Goal: Transaction & Acquisition: Purchase product/service

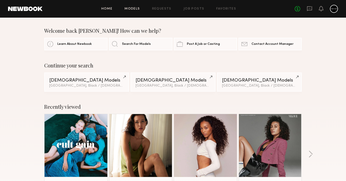
click at [137, 10] on link "Models" at bounding box center [132, 8] width 15 height 3
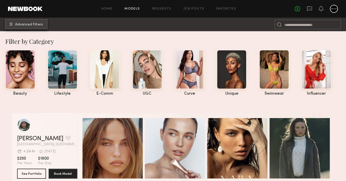
click at [26, 22] on button "Advanced Filters" at bounding box center [26, 24] width 43 height 10
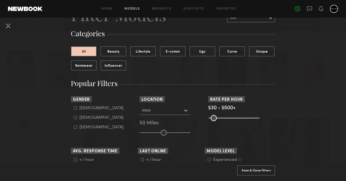
scroll to position [31, 0]
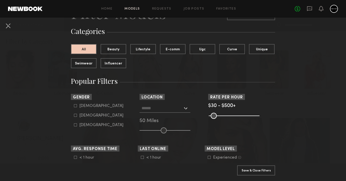
click at [75, 115] on icon at bounding box center [75, 115] width 3 height 3
type input "**"
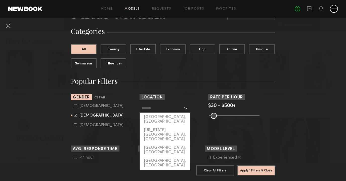
click at [159, 110] on input "text" at bounding box center [162, 108] width 41 height 9
click at [159, 116] on div "[GEOGRAPHIC_DATA], [GEOGRAPHIC_DATA]" at bounding box center [165, 119] width 50 height 13
type input "**********"
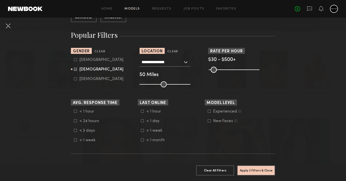
scroll to position [79, 0]
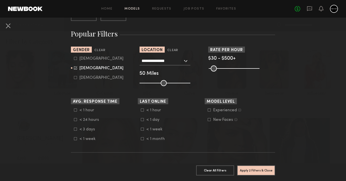
click at [211, 110] on icon at bounding box center [209, 110] width 3 height 3
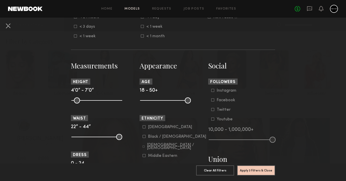
scroll to position [182, 0]
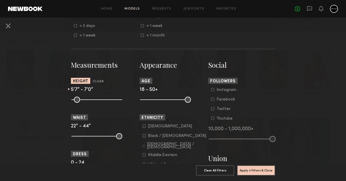
drag, startPoint x: 73, startPoint y: 100, endPoint x: 98, endPoint y: 104, distance: 25.2
type input "**"
drag, startPoint x: 120, startPoint y: 99, endPoint x: 102, endPoint y: 99, distance: 17.4
type input "**"
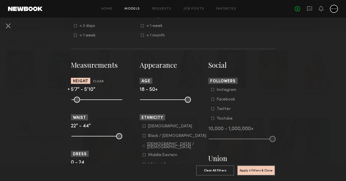
click at [102, 99] on input "range" at bounding box center [96, 100] width 51 height 6
drag, startPoint x: 144, startPoint y: 97, endPoint x: 154, endPoint y: 99, distance: 10.2
type input "**"
click at [154, 99] on input "range" at bounding box center [165, 100] width 51 height 6
drag, startPoint x: 74, startPoint y: 137, endPoint x: 78, endPoint y: 137, distance: 4.0
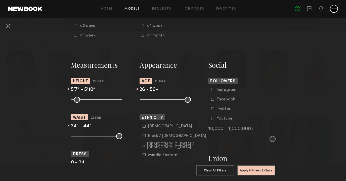
click at [78, 137] on input "range" at bounding box center [96, 136] width 51 height 6
drag, startPoint x: 78, startPoint y: 137, endPoint x: 82, endPoint y: 137, distance: 3.8
type input "**"
click at [82, 137] on input "range" at bounding box center [96, 136] width 51 height 6
drag, startPoint x: 120, startPoint y: 137, endPoint x: 86, endPoint y: 137, distance: 33.5
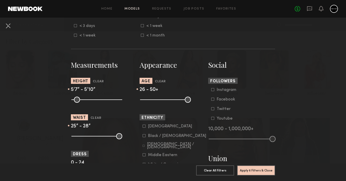
type input "**"
click at [86, 137] on input "range" at bounding box center [96, 136] width 51 height 6
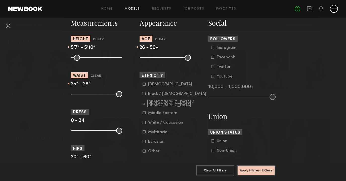
scroll to position [225, 0]
type input "*"
drag, startPoint x: 74, startPoint y: 131, endPoint x: 66, endPoint y: 129, distance: 8.3
click at [66, 129] on nb-browse-filters "**********" at bounding box center [173, 69] width 346 height 552
drag, startPoint x: 119, startPoint y: 132, endPoint x: 82, endPoint y: 131, distance: 37.8
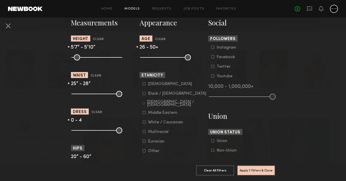
type input "*"
click at [82, 131] on input "range" at bounding box center [96, 130] width 51 height 6
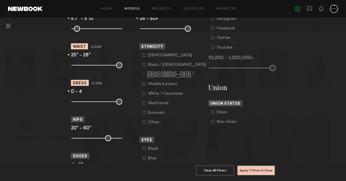
scroll to position [263, 0]
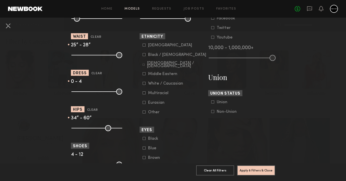
drag, startPoint x: 75, startPoint y: 129, endPoint x: 90, endPoint y: 131, distance: 15.4
type input "**"
click at [90, 131] on input "range" at bounding box center [96, 128] width 51 height 6
drag, startPoint x: 119, startPoint y: 128, endPoint x: 95, endPoint y: 127, distance: 23.7
type input "**"
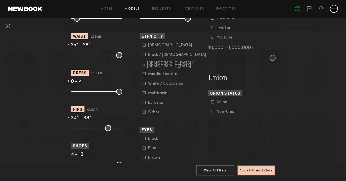
click at [95, 127] on input "range" at bounding box center [96, 128] width 51 height 6
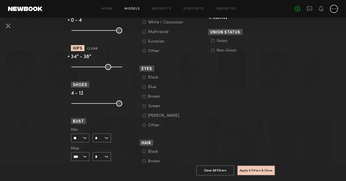
scroll to position [325, 0]
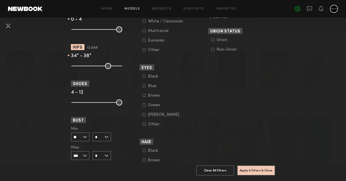
click at [87, 131] on form "Min ** 24 25 26 27 28 29 30 31 32 33 34 35 36 37 38 39 40 41 42 43 44+ Max *** …" at bounding box center [80, 143] width 19 height 33
click at [86, 136] on input "**" at bounding box center [80, 136] width 19 height 9
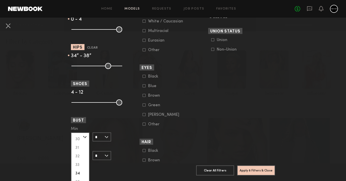
scroll to position [59, 0]
click at [80, 145] on div "32" at bounding box center [80, 146] width 18 height 9
type input "**"
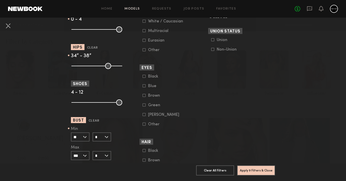
click at [84, 155] on input "***" at bounding box center [80, 155] width 19 height 9
click at [84, 155] on div "34" at bounding box center [80, 155] width 18 height 9
type input "**"
click at [105, 158] on input "*" at bounding box center [102, 155] width 19 height 9
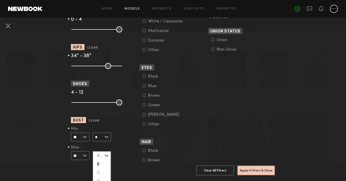
click at [103, 164] on div "B" at bounding box center [102, 164] width 18 height 9
type input "*"
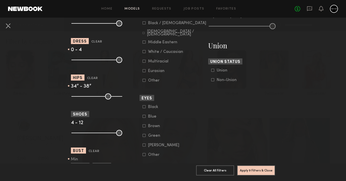
scroll to position [289, 0]
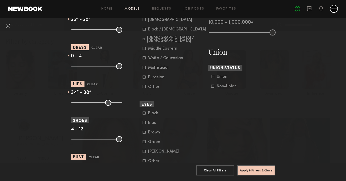
click at [145, 29] on icon at bounding box center [144, 29] width 3 height 3
click at [247, 171] on button "Apply 10 Filters & Close" at bounding box center [256, 170] width 38 height 10
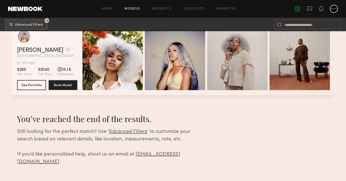
scroll to position [2158, 0]
click at [42, 26] on button "10 Advanced Filters" at bounding box center [26, 24] width 43 height 10
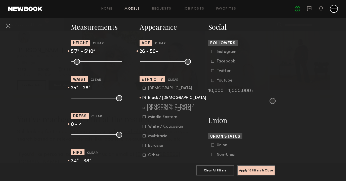
scroll to position [221, 0]
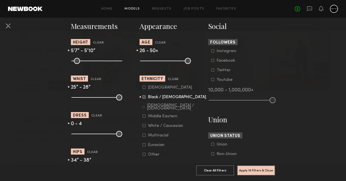
click at [145, 134] on icon at bounding box center [144, 135] width 3 height 3
click at [144, 98] on common-framework-checkbox "Black / [DEMOGRAPHIC_DATA]" at bounding box center [175, 97] width 64 height 5
click at [144, 96] on icon at bounding box center [144, 96] width 3 height 3
click at [260, 173] on button "Apply 10 Filters & Close" at bounding box center [256, 170] width 38 height 10
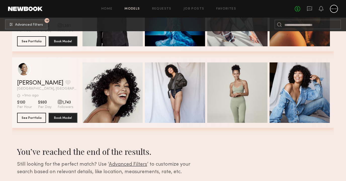
scroll to position [3215, 0]
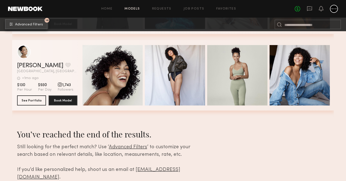
click at [37, 23] on span "Advanced Filters" at bounding box center [29, 25] width 28 height 4
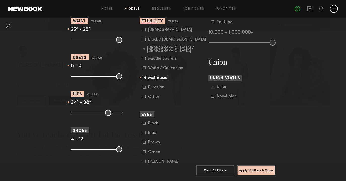
scroll to position [286, 0]
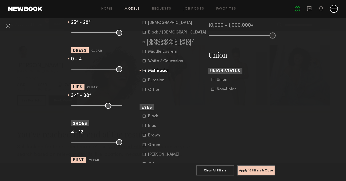
click at [144, 71] on icon at bounding box center [144, 70] width 3 height 3
click at [144, 41] on icon at bounding box center [144, 42] width 2 height 2
click at [240, 167] on button "Apply 10 Filters & Close" at bounding box center [256, 170] width 38 height 10
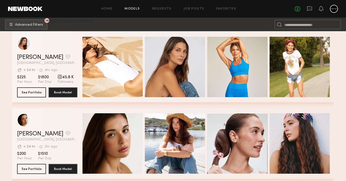
scroll to position [86, 0]
click at [40, 90] on button "See Portfolio" at bounding box center [31, 92] width 29 height 10
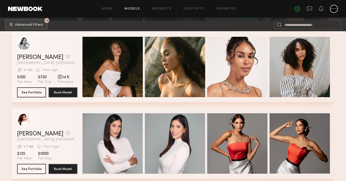
scroll to position [2203, 0]
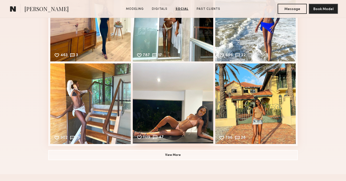
scroll to position [709, 0]
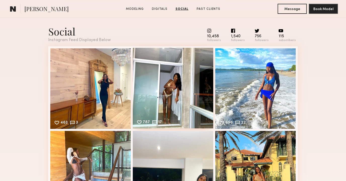
click at [183, 82] on div "787 17 Likes & comments displayed to show model’s engagement" at bounding box center [173, 88] width 81 height 81
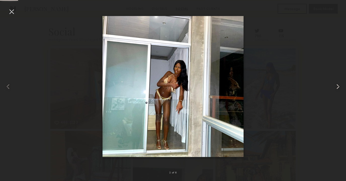
click at [340, 86] on common-icon at bounding box center [338, 87] width 8 height 8
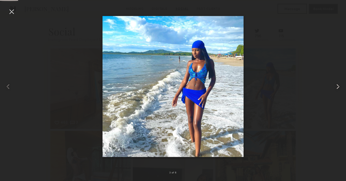
click at [340, 86] on common-icon at bounding box center [338, 87] width 8 height 8
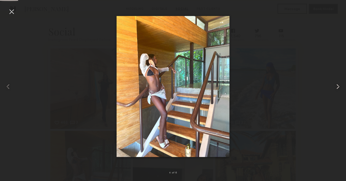
click at [340, 86] on common-icon at bounding box center [338, 87] width 8 height 8
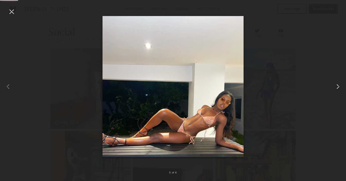
click at [340, 86] on common-icon at bounding box center [338, 87] width 8 height 8
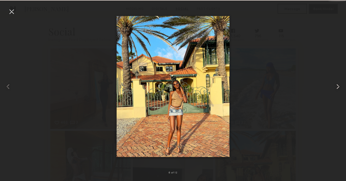
click at [340, 86] on common-icon at bounding box center [338, 87] width 8 height 8
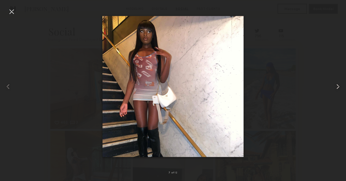
click at [340, 86] on common-icon at bounding box center [338, 87] width 8 height 8
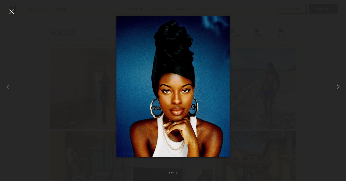
click at [340, 86] on common-icon at bounding box center [338, 87] width 8 height 8
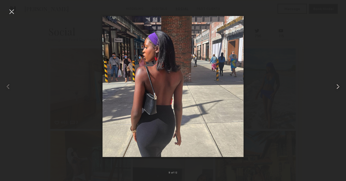
click at [340, 86] on common-icon at bounding box center [338, 87] width 8 height 8
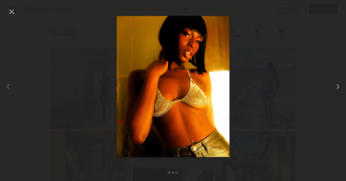
click at [340, 86] on common-icon at bounding box center [338, 87] width 8 height 8
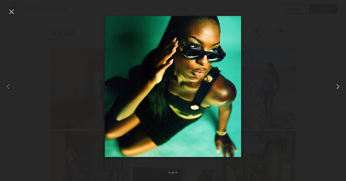
click at [339, 86] on common-icon at bounding box center [338, 87] width 8 height 8
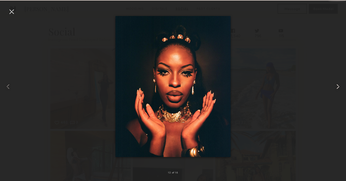
click at [339, 86] on common-icon at bounding box center [338, 87] width 8 height 8
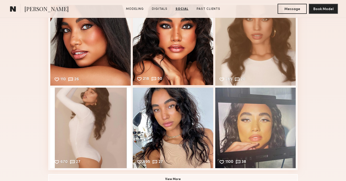
scroll to position [825, 0]
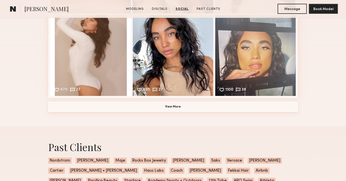
click at [165, 108] on button "View More" at bounding box center [173, 107] width 250 height 10
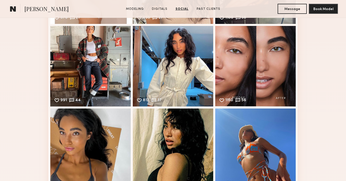
scroll to position [962, 0]
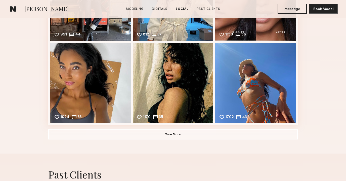
click at [165, 132] on button "View More" at bounding box center [173, 134] width 250 height 10
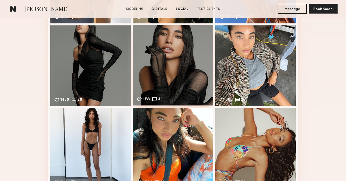
scroll to position [1145, 0]
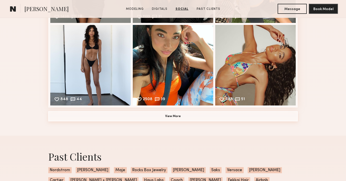
click at [162, 118] on button "View More" at bounding box center [173, 116] width 250 height 10
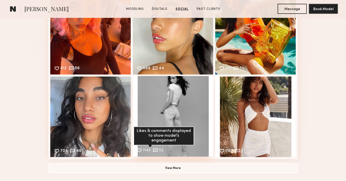
scroll to position [1294, 0]
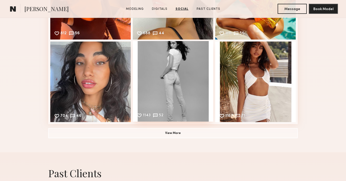
click at [161, 84] on div "1143 52 Likes & comments displayed to show model’s engagement" at bounding box center [173, 81] width 81 height 81
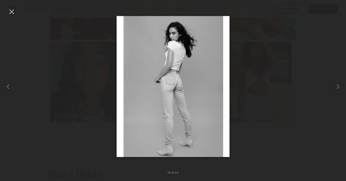
click at [14, 14] on div at bounding box center [12, 12] width 8 height 8
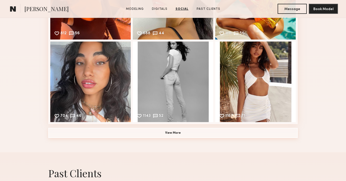
click at [132, 136] on button "View More" at bounding box center [173, 133] width 250 height 10
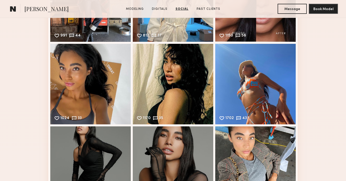
scroll to position [988, 0]
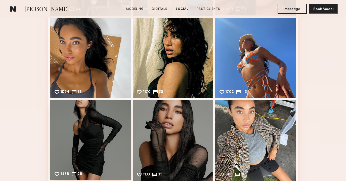
click at [101, 133] on div "1438 28 Likes & comments displayed to show model’s engagement" at bounding box center [90, 140] width 81 height 81
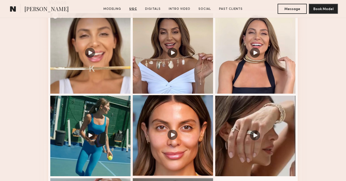
scroll to position [708, 0]
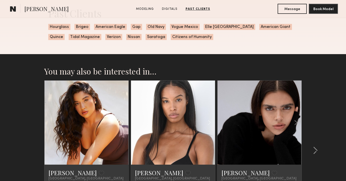
scroll to position [785, 0]
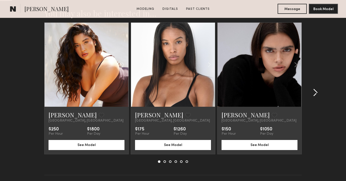
click at [314, 90] on common-icon at bounding box center [315, 93] width 5 height 8
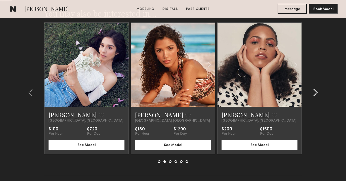
click at [314, 90] on common-icon at bounding box center [315, 93] width 5 height 8
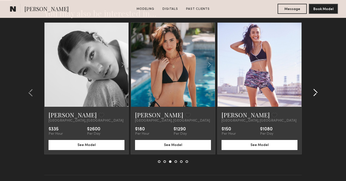
click at [311, 92] on button at bounding box center [314, 93] width 8 height 8
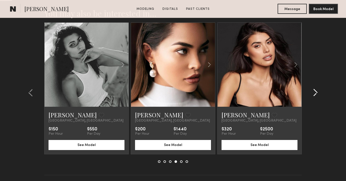
click at [311, 92] on button at bounding box center [314, 93] width 8 height 8
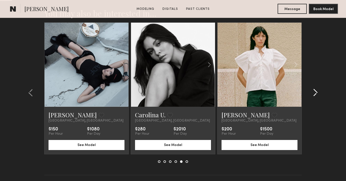
click at [311, 92] on button at bounding box center [314, 93] width 8 height 8
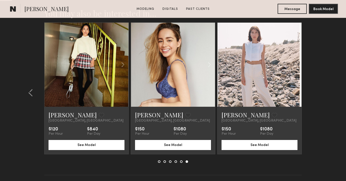
click at [311, 92] on section "You may also be interested in… Nicole S. Favorite Los Angeles, CA $250 Per Hour…" at bounding box center [173, 98] width 346 height 204
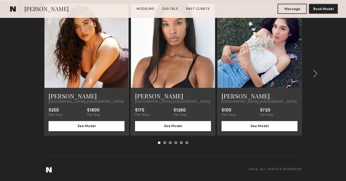
scroll to position [794, 0]
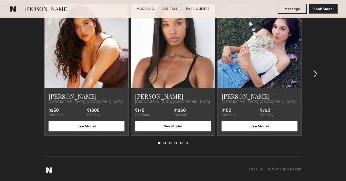
click at [315, 81] on div at bounding box center [314, 74] width 24 height 140
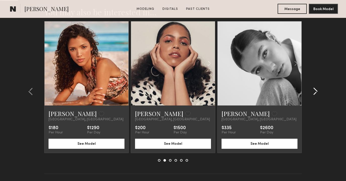
scroll to position [775, 0]
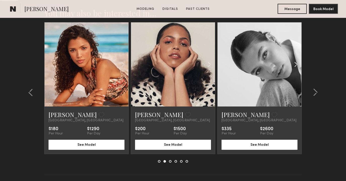
click at [296, 65] on common-icon at bounding box center [295, 65] width 7 height 10
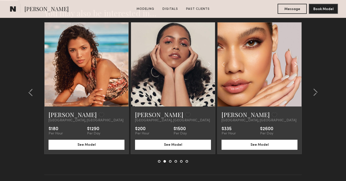
click at [296, 65] on common-icon at bounding box center [295, 65] width 7 height 10
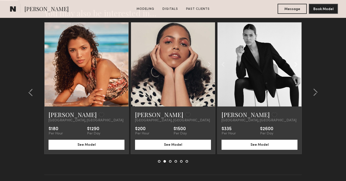
click at [296, 65] on common-icon at bounding box center [295, 65] width 7 height 10
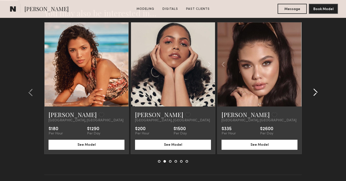
click at [318, 89] on common-icon at bounding box center [315, 92] width 5 height 8
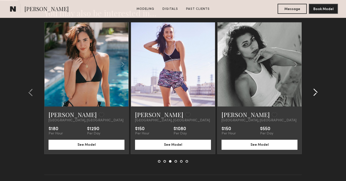
click at [318, 89] on common-icon at bounding box center [315, 92] width 5 height 8
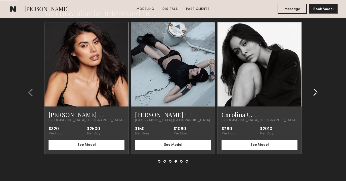
click at [318, 89] on common-icon at bounding box center [315, 92] width 5 height 8
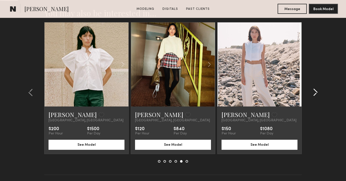
click at [318, 89] on common-icon at bounding box center [315, 92] width 5 height 8
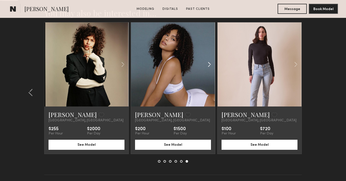
click at [209, 64] on common-icon at bounding box center [209, 65] width 7 height 10
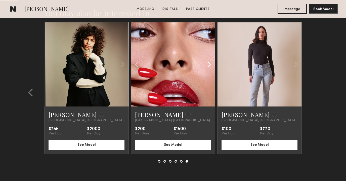
click at [209, 64] on common-icon at bounding box center [209, 65] width 7 height 10
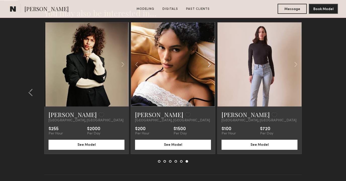
click at [209, 64] on common-icon at bounding box center [209, 65] width 7 height 10
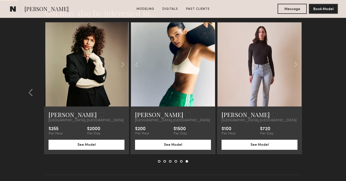
click at [209, 64] on div at bounding box center [173, 64] width 84 height 84
click at [121, 63] on common-icon at bounding box center [122, 65] width 7 height 10
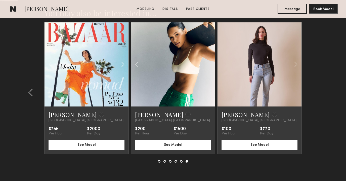
click at [121, 63] on common-icon at bounding box center [122, 65] width 7 height 10
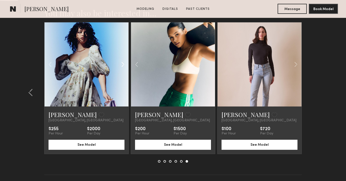
click at [121, 63] on common-icon at bounding box center [122, 65] width 7 height 10
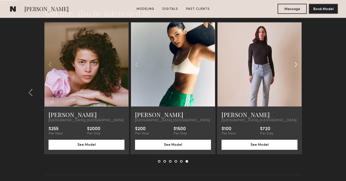
click at [296, 63] on common-icon at bounding box center [295, 65] width 7 height 10
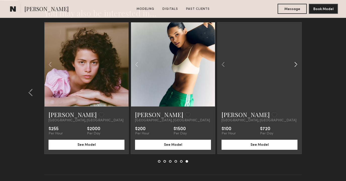
click at [296, 63] on common-icon at bounding box center [295, 65] width 7 height 10
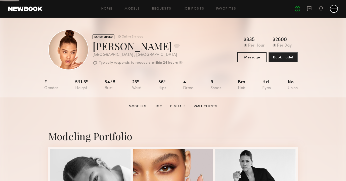
click at [134, 7] on div "Home Models Requests Job Posts Favorites Sign Out No fees up to $5,000" at bounding box center [191, 9] width 296 height 8
click at [133, 8] on link "Models" at bounding box center [132, 8] width 15 height 3
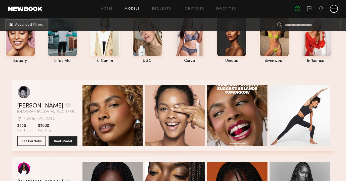
scroll to position [83, 0]
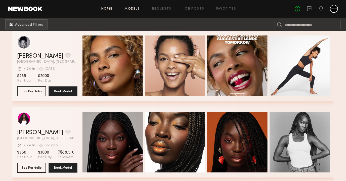
click at [112, 8] on link "Home" at bounding box center [106, 8] width 11 height 3
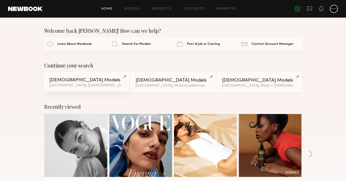
click at [84, 83] on link "[DEMOGRAPHIC_DATA] Models [GEOGRAPHIC_DATA], Hispanic / Latino & 6 other filter…" at bounding box center [86, 81] width 85 height 19
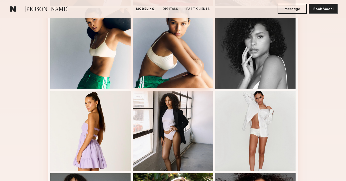
scroll to position [267, 0]
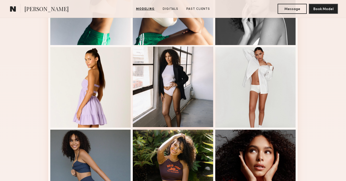
click at [171, 110] on div at bounding box center [173, 87] width 81 height 81
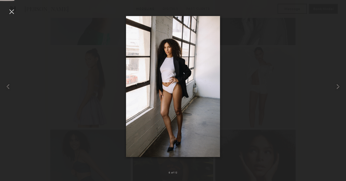
click at [274, 86] on div at bounding box center [173, 86] width 346 height 157
click at [11, 9] on div at bounding box center [12, 12] width 8 height 8
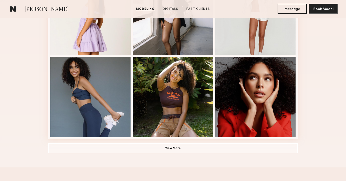
scroll to position [399, 0]
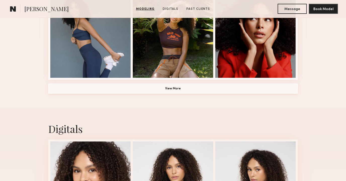
click at [100, 89] on button "View More" at bounding box center [173, 89] width 250 height 10
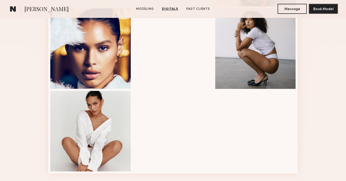
scroll to position [622, 0]
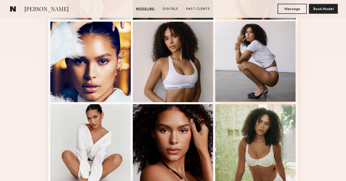
click at [279, 84] on div at bounding box center [255, 61] width 81 height 81
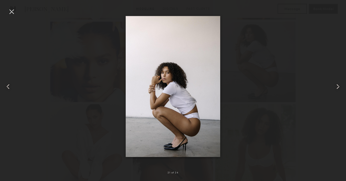
click at [7, 86] on common-icon at bounding box center [8, 87] width 8 height 8
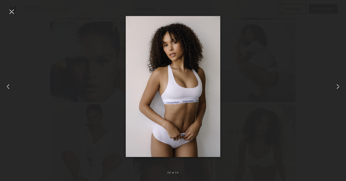
click at [7, 86] on common-icon at bounding box center [8, 87] width 8 height 8
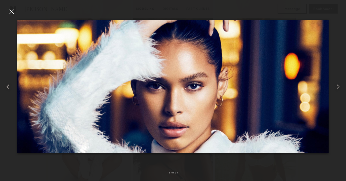
click at [7, 86] on common-icon at bounding box center [8, 87] width 8 height 8
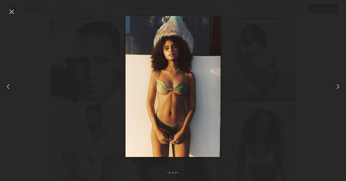
click at [7, 86] on common-icon at bounding box center [8, 87] width 8 height 8
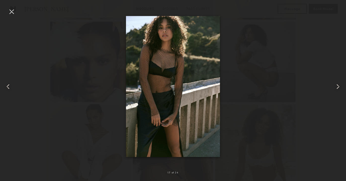
click at [7, 86] on common-icon at bounding box center [8, 87] width 8 height 8
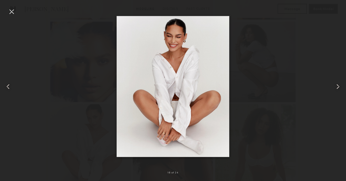
click at [7, 86] on common-icon at bounding box center [8, 87] width 8 height 8
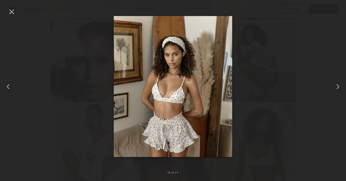
click at [7, 86] on common-icon at bounding box center [8, 87] width 8 height 8
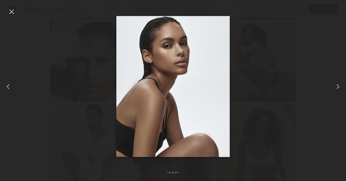
click at [7, 86] on common-icon at bounding box center [8, 87] width 8 height 8
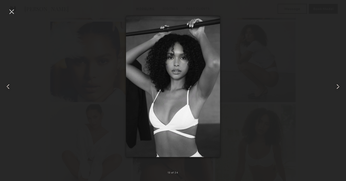
click at [7, 86] on common-icon at bounding box center [8, 87] width 8 height 8
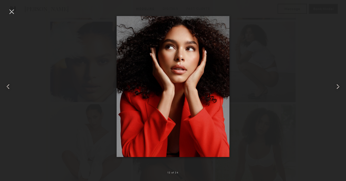
click at [7, 86] on common-icon at bounding box center [8, 87] width 8 height 8
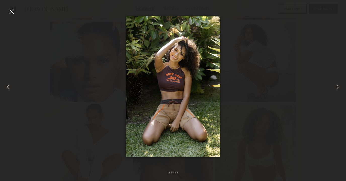
click at [7, 86] on common-icon at bounding box center [8, 87] width 8 height 8
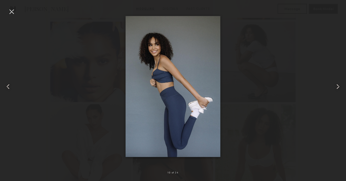
click at [7, 86] on common-icon at bounding box center [8, 87] width 8 height 8
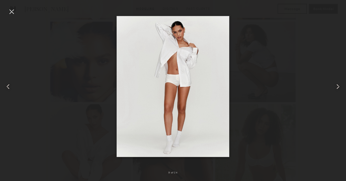
click at [7, 86] on common-icon at bounding box center [8, 87] width 8 height 8
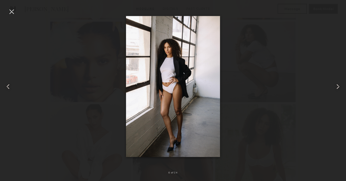
click at [7, 86] on common-icon at bounding box center [8, 87] width 8 height 8
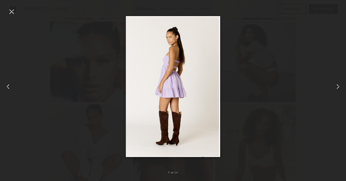
click at [7, 86] on common-icon at bounding box center [8, 87] width 8 height 8
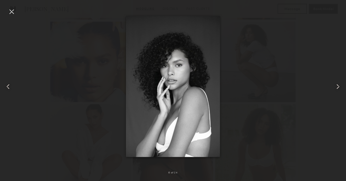
click at [7, 86] on common-icon at bounding box center [8, 87] width 8 height 8
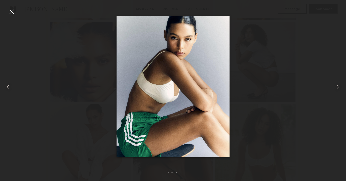
click at [7, 86] on common-icon at bounding box center [8, 87] width 8 height 8
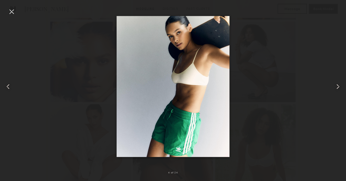
click at [7, 86] on common-icon at bounding box center [8, 87] width 8 height 8
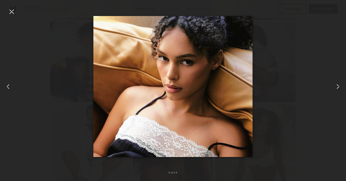
click at [8, 87] on common-icon at bounding box center [8, 87] width 8 height 8
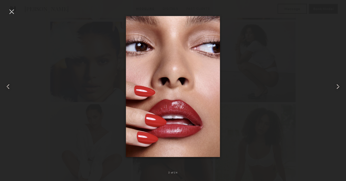
click at [11, 15] on div at bounding box center [12, 12] width 8 height 8
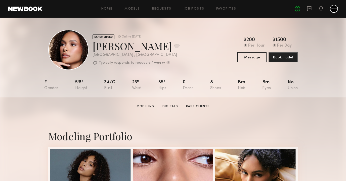
scroll to position [0, 0]
click at [174, 48] on button at bounding box center [176, 46] width 5 height 5
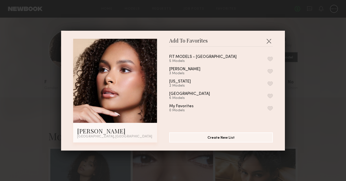
click at [271, 94] on button "button" at bounding box center [270, 96] width 5 height 5
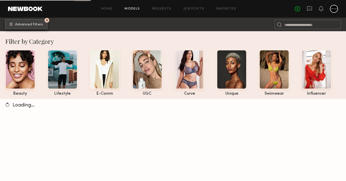
click at [41, 23] on span "Advanced Filters" at bounding box center [29, 25] width 28 height 4
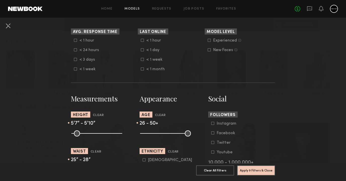
scroll to position [151, 0]
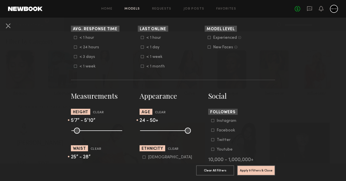
drag, startPoint x: 154, startPoint y: 132, endPoint x: 152, endPoint y: 132, distance: 2.6
type input "**"
click at [152, 132] on input "range" at bounding box center [165, 131] width 51 height 6
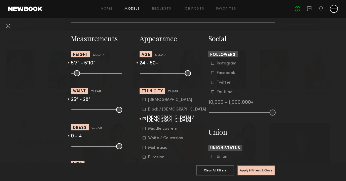
scroll to position [265, 0]
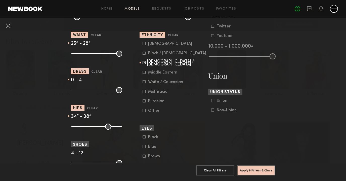
click at [143, 53] on icon at bounding box center [144, 53] width 3 height 3
click at [243, 174] on button "Apply 9 Filters & Close" at bounding box center [256, 170] width 38 height 10
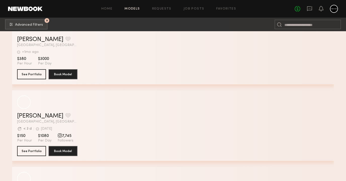
scroll to position [2703, 0]
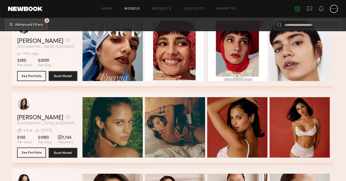
click at [33, 151] on button "See Portfolio" at bounding box center [31, 152] width 29 height 10
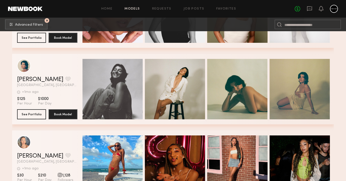
scroll to position [7103, 0]
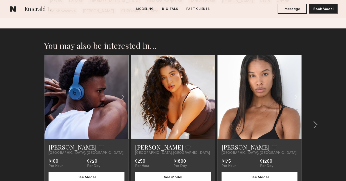
scroll to position [764, 0]
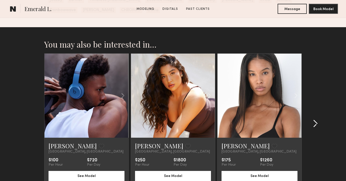
click at [317, 122] on common-icon at bounding box center [315, 124] width 5 height 8
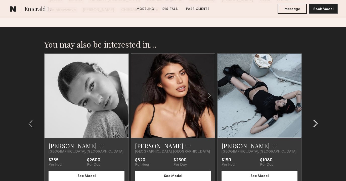
click at [317, 122] on common-icon at bounding box center [315, 124] width 5 height 8
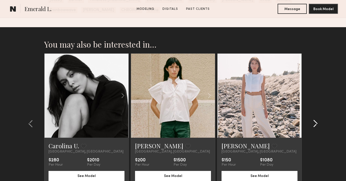
click at [317, 122] on common-icon at bounding box center [315, 124] width 5 height 8
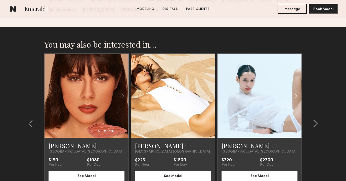
click at [294, 97] on common-icon at bounding box center [295, 96] width 7 height 10
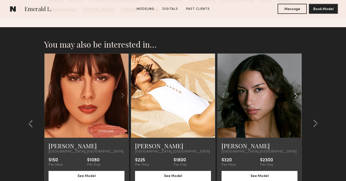
click at [294, 97] on common-icon at bounding box center [295, 96] width 7 height 10
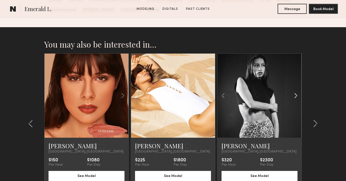
click at [294, 97] on common-icon at bounding box center [295, 96] width 7 height 10
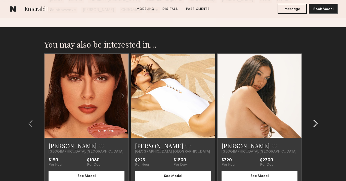
click at [318, 124] on common-icon at bounding box center [315, 124] width 5 height 8
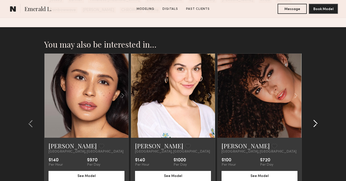
click at [318, 124] on common-icon at bounding box center [315, 124] width 5 height 8
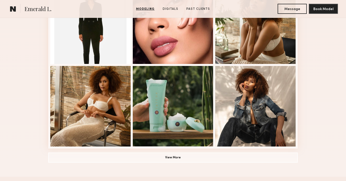
scroll to position [372, 0]
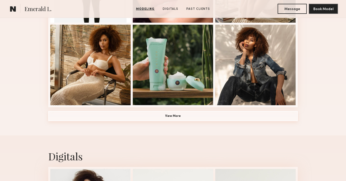
click at [227, 119] on button "View More" at bounding box center [173, 116] width 250 height 10
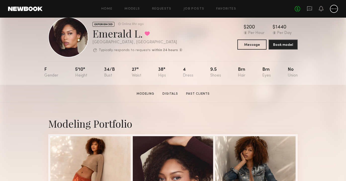
scroll to position [11, 0]
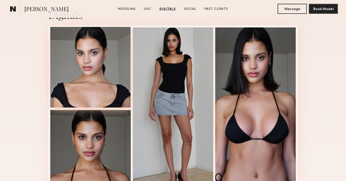
scroll to position [670, 0]
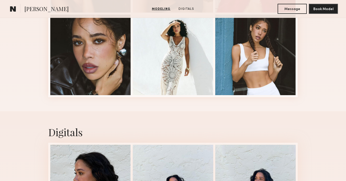
scroll to position [217, 0]
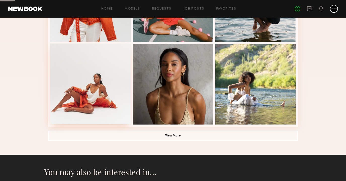
scroll to position [333, 0]
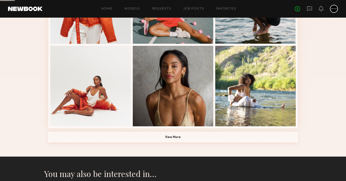
click at [125, 141] on button "View More" at bounding box center [173, 137] width 250 height 10
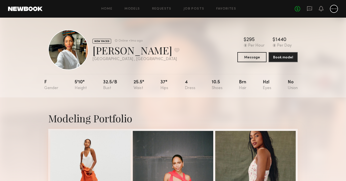
scroll to position [0, 0]
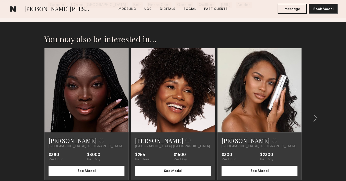
scroll to position [1203, 0]
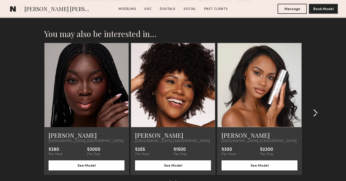
click at [317, 110] on common-icon at bounding box center [315, 113] width 5 height 8
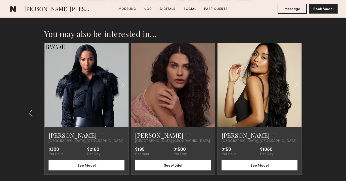
click at [317, 110] on section "You may also be interested in… [PERSON_NAME] Favorite [GEOGRAPHIC_DATA], [GEOGR…" at bounding box center [173, 119] width 346 height 204
click at [31, 111] on common-icon at bounding box center [30, 113] width 5 height 8
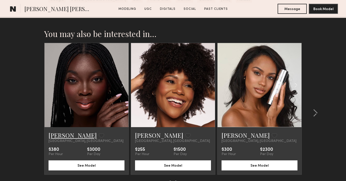
click at [65, 135] on link "[PERSON_NAME]" at bounding box center [73, 135] width 48 height 8
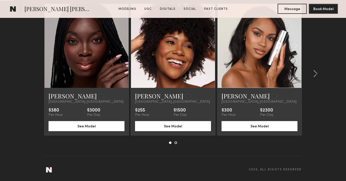
scroll to position [1243, 0]
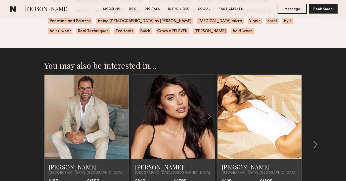
scroll to position [1234, 0]
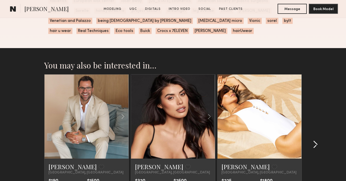
click at [315, 140] on common-icon at bounding box center [315, 144] width 5 height 8
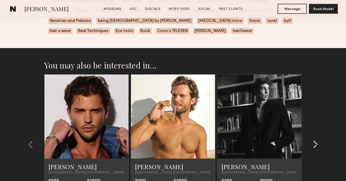
click at [312, 140] on button at bounding box center [314, 144] width 8 height 8
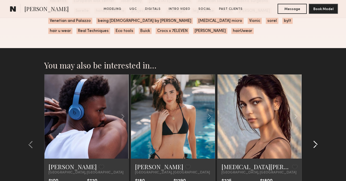
click at [312, 140] on button at bounding box center [314, 144] width 8 height 8
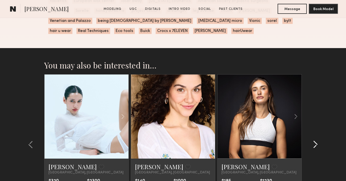
click at [312, 140] on button at bounding box center [314, 144] width 8 height 8
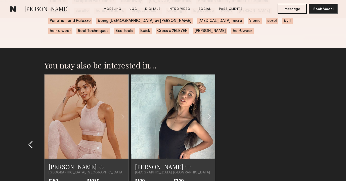
click at [30, 144] on common-icon at bounding box center [30, 144] width 5 height 8
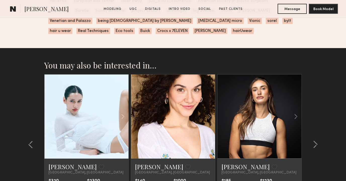
click at [73, 155] on link at bounding box center [86, 116] width 29 height 84
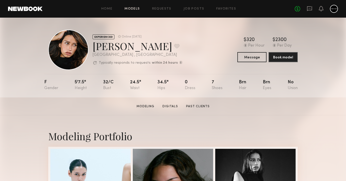
click at [134, 8] on link "Models" at bounding box center [132, 8] width 15 height 3
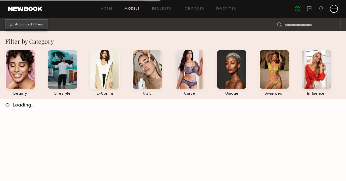
click at [39, 23] on span "Advanced Filters" at bounding box center [29, 25] width 28 height 4
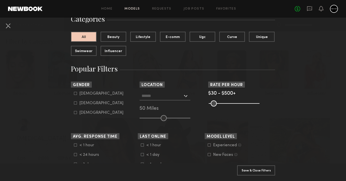
scroll to position [46, 0]
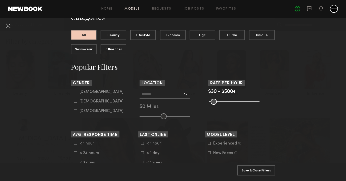
click at [184, 92] on div at bounding box center [165, 94] width 51 height 9
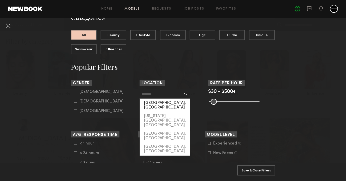
click at [178, 100] on div "[GEOGRAPHIC_DATA], [GEOGRAPHIC_DATA]" at bounding box center [165, 105] width 50 height 13
type input "**********"
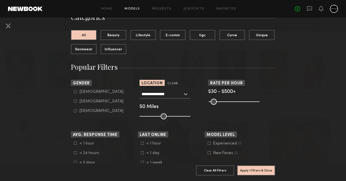
click at [77, 100] on icon at bounding box center [75, 101] width 3 height 3
type input "**"
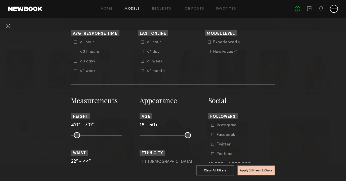
scroll to position [168, 0]
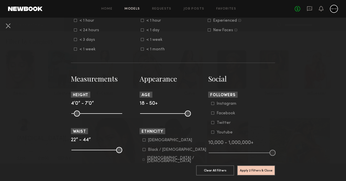
click at [209, 21] on icon at bounding box center [209, 20] width 3 height 3
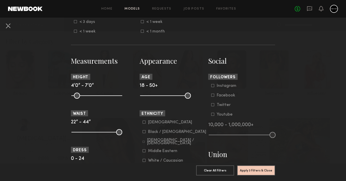
scroll to position [194, 0]
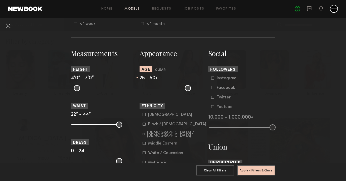
drag, startPoint x: 143, startPoint y: 87, endPoint x: 153, endPoint y: 89, distance: 10.1
type input "**"
click at [153, 89] on input "range" at bounding box center [165, 88] width 51 height 6
click at [145, 123] on icon at bounding box center [144, 124] width 3 height 3
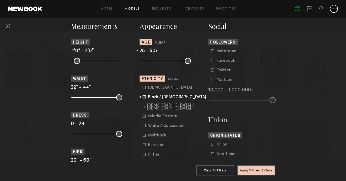
scroll to position [224, 0]
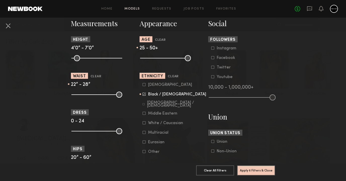
drag, startPoint x: 118, startPoint y: 94, endPoint x: 86, endPoint y: 93, distance: 31.7
type input "**"
click at [86, 93] on input "range" at bounding box center [96, 95] width 51 height 6
drag, startPoint x: 74, startPoint y: 58, endPoint x: 99, endPoint y: 58, distance: 24.9
type input "**"
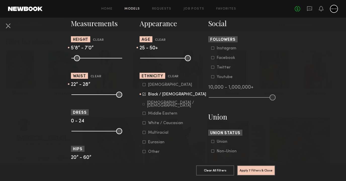
click at [99, 58] on input "range" at bounding box center [96, 58] width 51 height 6
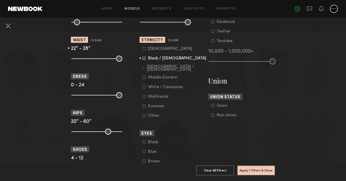
scroll to position [270, 0]
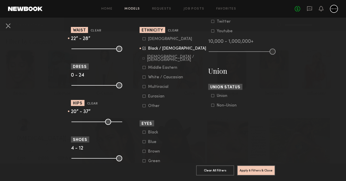
drag, startPoint x: 119, startPoint y: 122, endPoint x: 94, endPoint y: 114, distance: 26.2
type input "**"
click at [94, 114] on nb-browse-filter "Hips Clear 20” - 37”" at bounding box center [104, 112] width 67 height 24
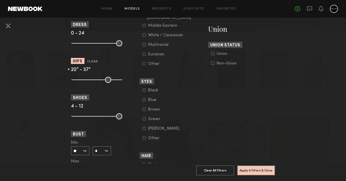
scroll to position [325, 0]
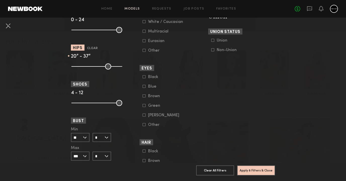
click at [87, 154] on input "***" at bounding box center [80, 156] width 19 height 9
click at [81, 167] on div "34" at bounding box center [80, 168] width 18 height 9
type input "**"
click at [107, 159] on input "*" at bounding box center [102, 156] width 19 height 9
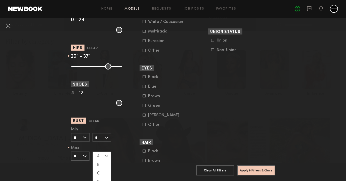
click at [103, 171] on div "C" at bounding box center [102, 173] width 18 height 9
type input "*"
click at [89, 138] on input "**" at bounding box center [80, 137] width 19 height 9
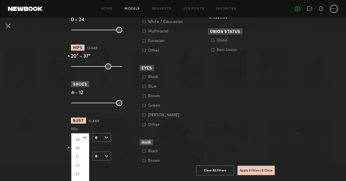
scroll to position [41, 0]
click at [81, 162] on div "32" at bounding box center [80, 165] width 18 height 9
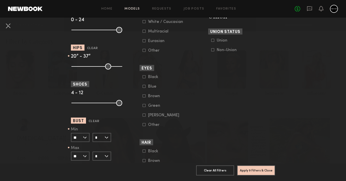
type input "**"
click at [252, 173] on button "Apply 9 Filters & Close" at bounding box center [256, 170] width 38 height 10
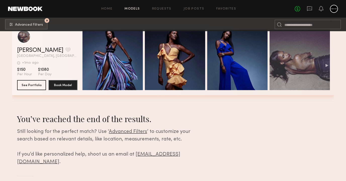
scroll to position [4836, 0]
click at [41, 23] on span "Advanced Filters" at bounding box center [29, 25] width 28 height 4
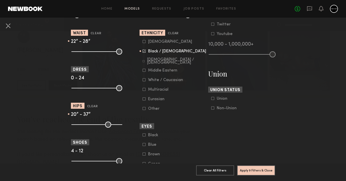
scroll to position [259, 0]
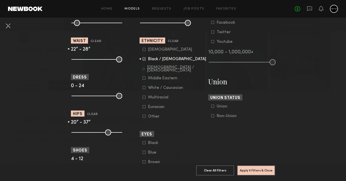
click at [144, 98] on icon at bounding box center [144, 97] width 3 height 3
click at [144, 59] on icon at bounding box center [144, 58] width 3 height 3
click at [263, 165] on section "Apply 9 Filters & Close Clear All Filters Apply 9 Filters & Close" at bounding box center [173, 172] width 204 height 18
click at [264, 166] on button "Apply 9 Filters & Close" at bounding box center [256, 170] width 38 height 10
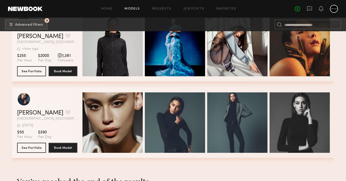
scroll to position [5806, 0]
